Goal: Information Seeking & Learning: Learn about a topic

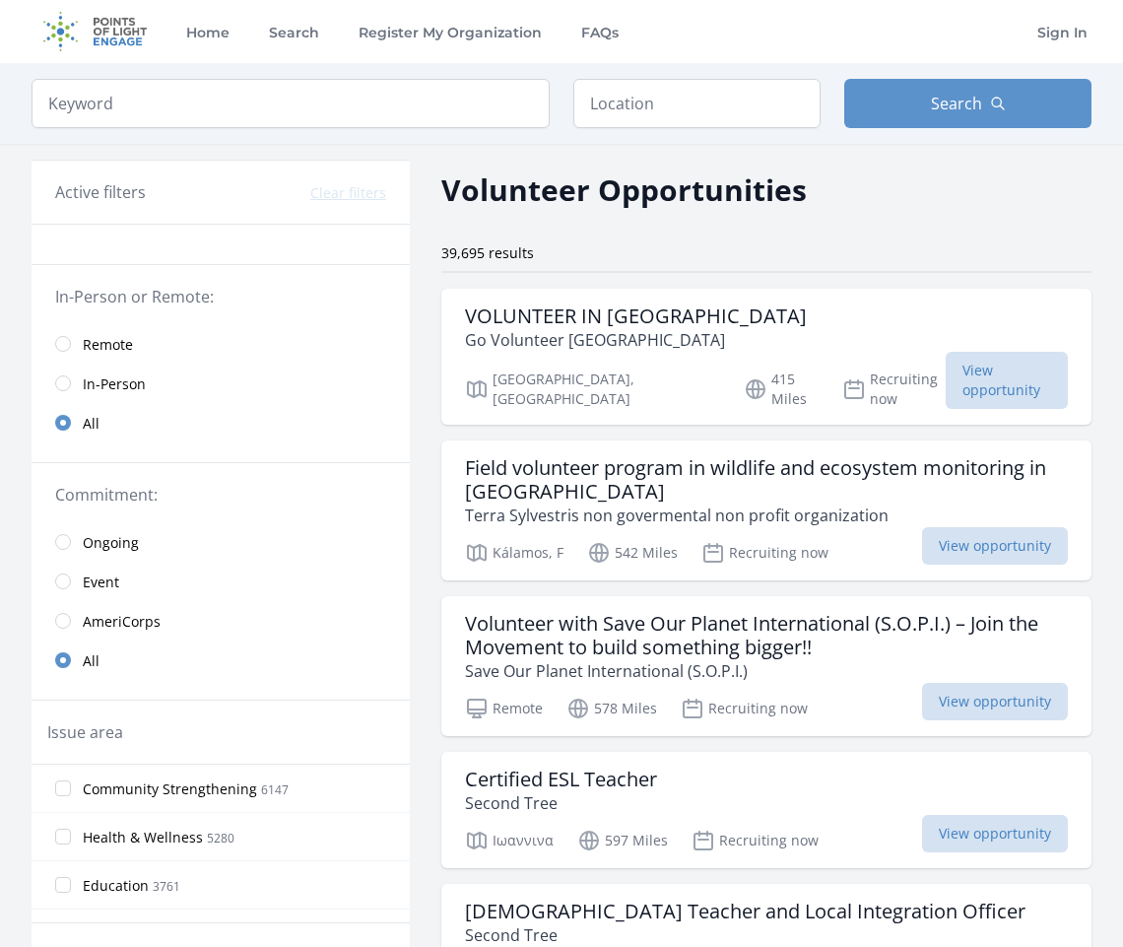
click at [96, 361] on link "Remote" at bounding box center [221, 343] width 378 height 39
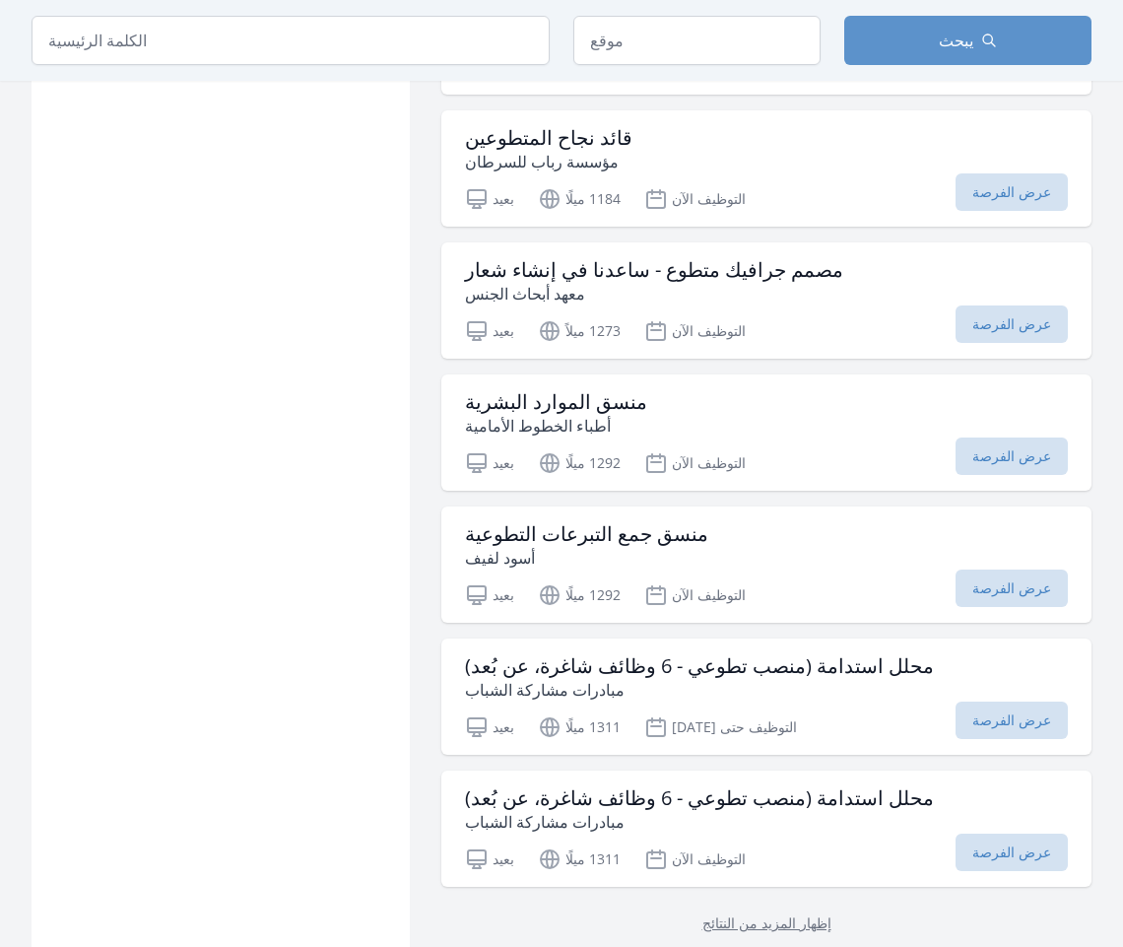
scroll to position [2128, 0]
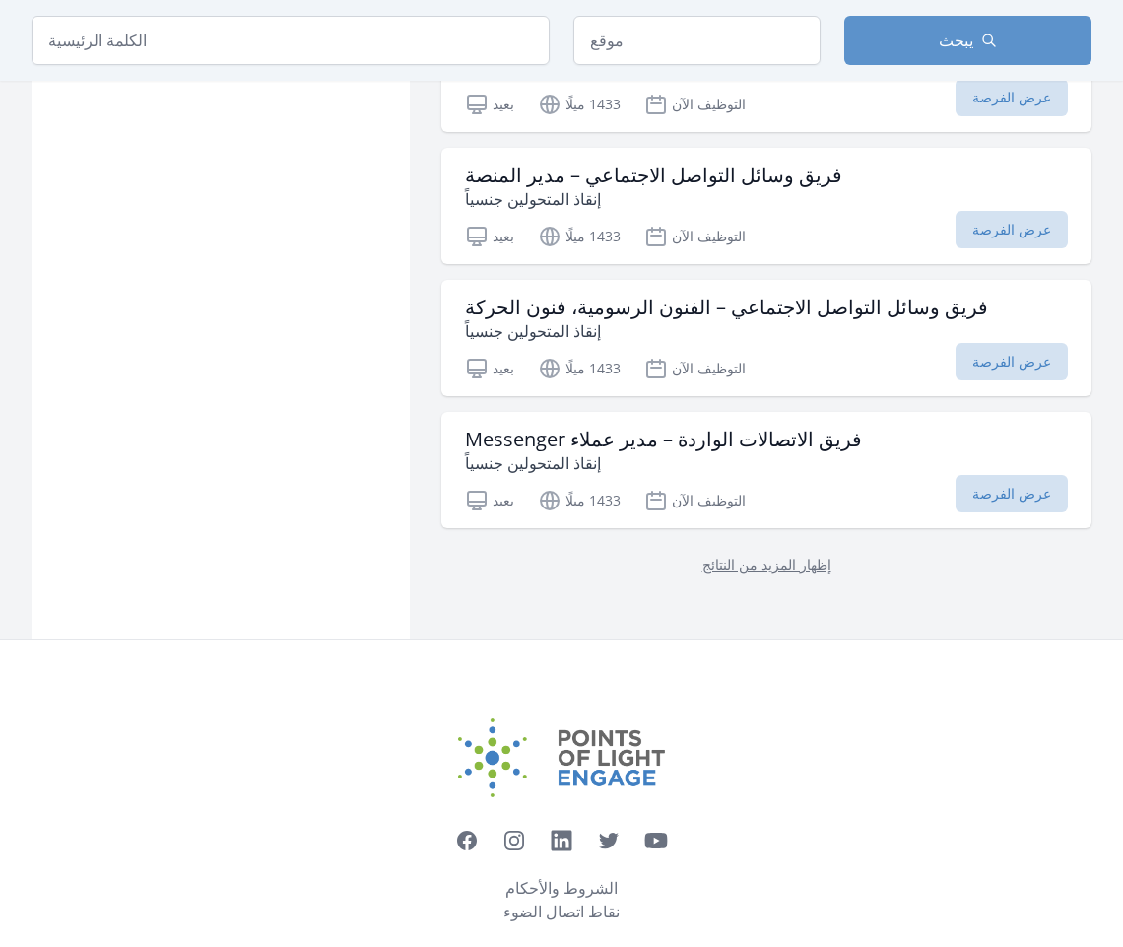
scroll to position [5105, 0]
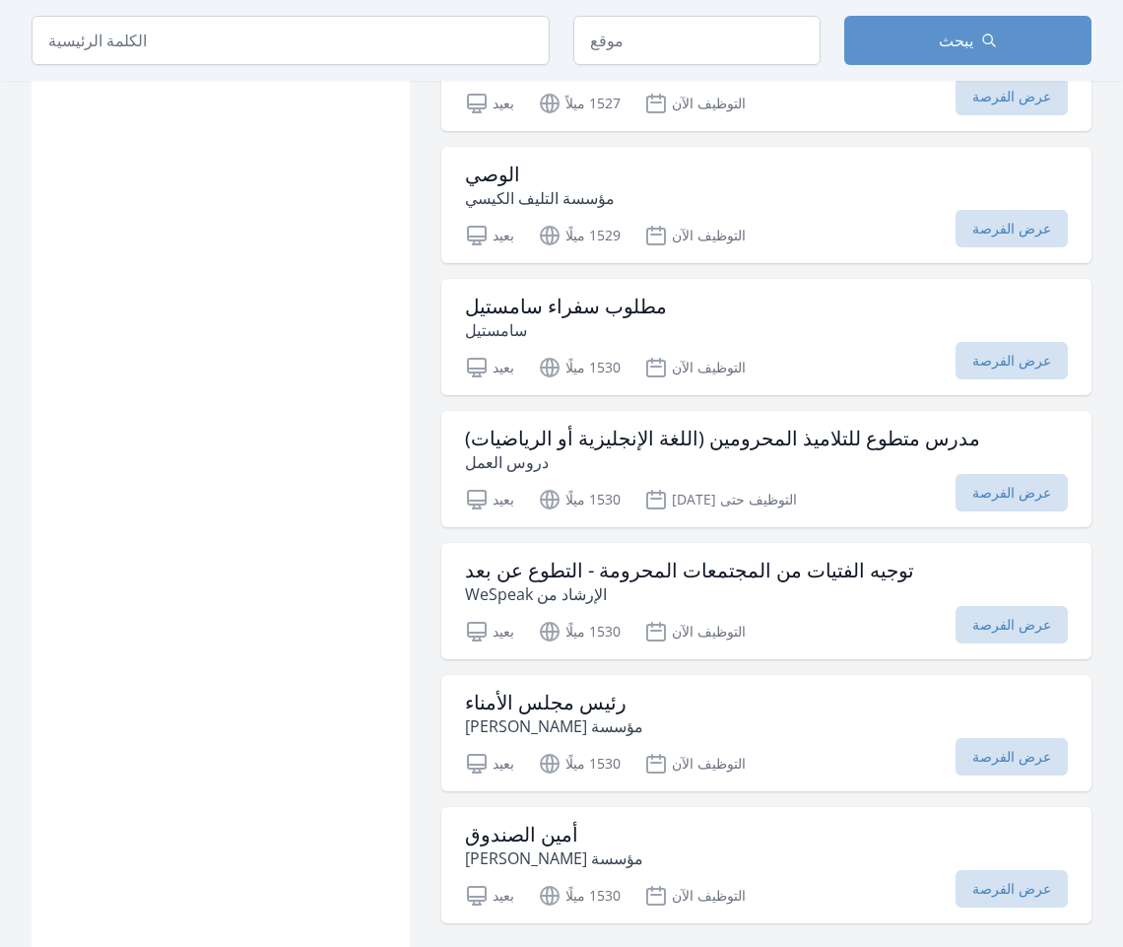
scroll to position [7411, 0]
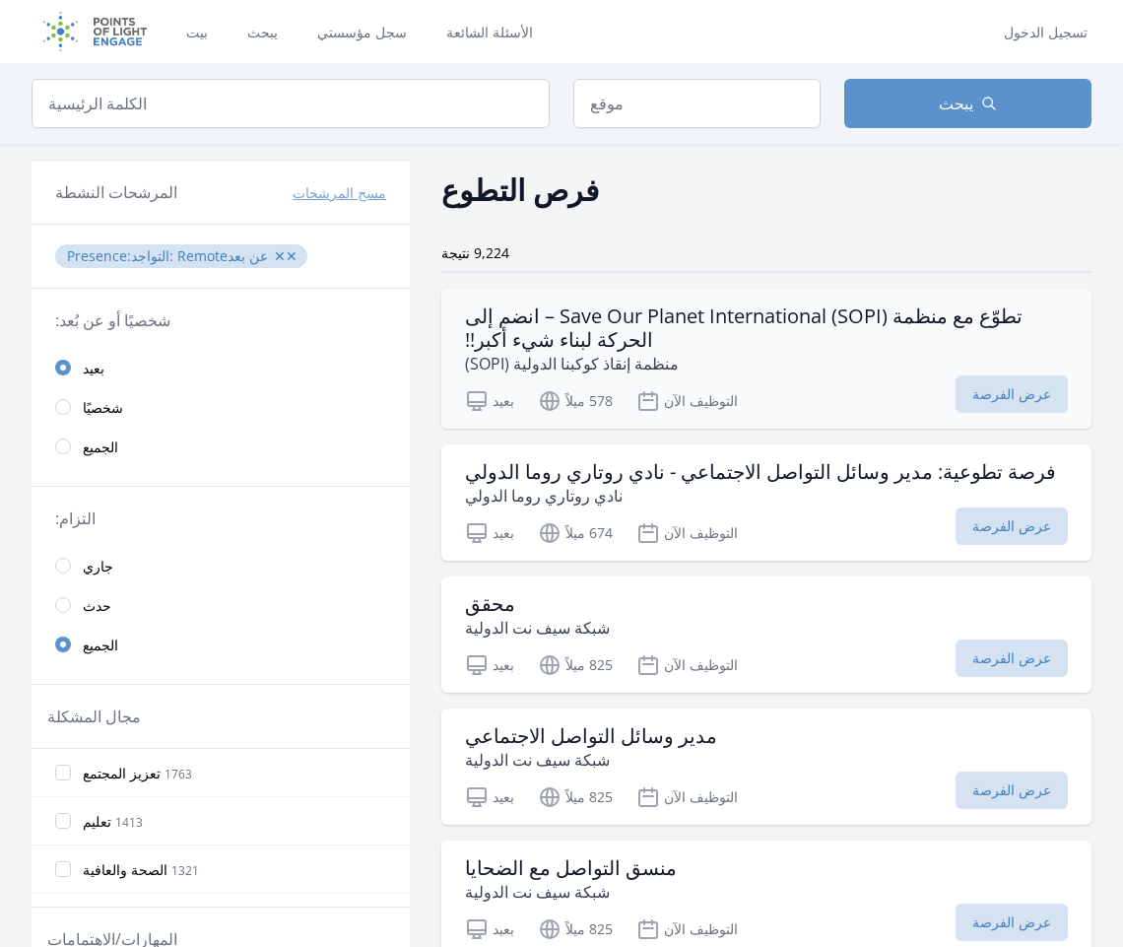
click at [508, 328] on font "تطوّع مع منظمة Save Our Planet International (SOPI) – انضم إلى الحركة لبناء شيء…" at bounding box center [744, 328] width 558 height 50
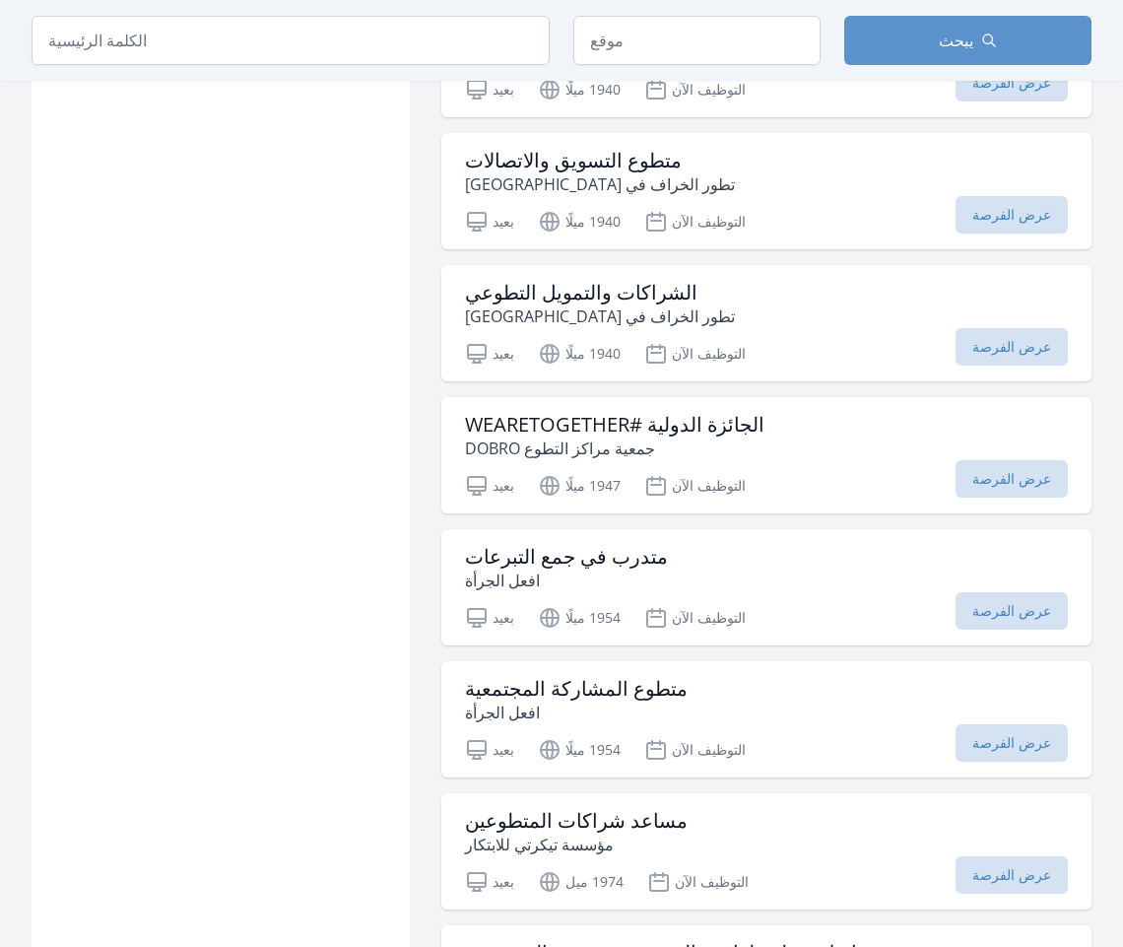
scroll to position [12770, 0]
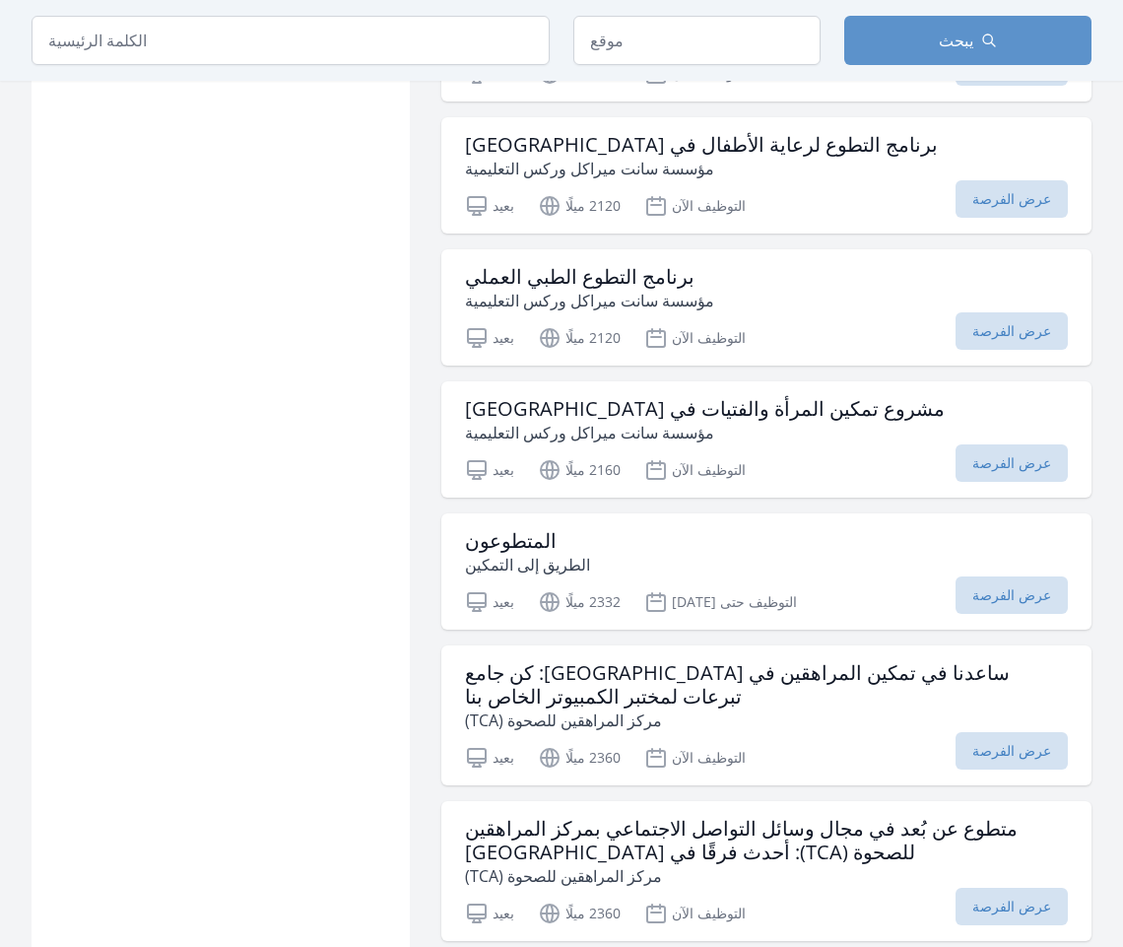
scroll to position [18269, 0]
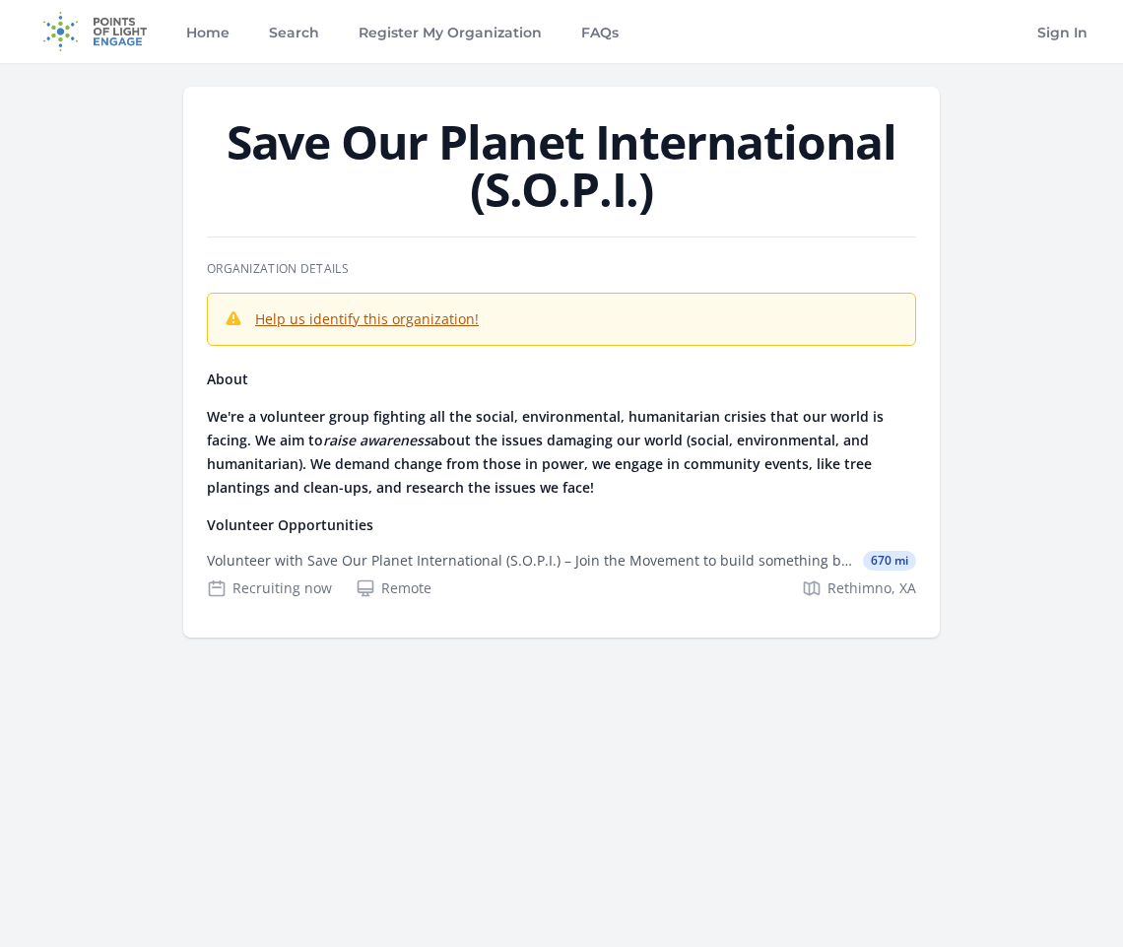
drag, startPoint x: 683, startPoint y: 207, endPoint x: 230, endPoint y: 135, distance: 458.9
click at [230, 135] on h1 "Save Our Planet International (S.O.P.I.)" at bounding box center [561, 165] width 709 height 95
copy h1 "Save Our Planet International (S.O.P.I.)"
